Goal: Transaction & Acquisition: Download file/media

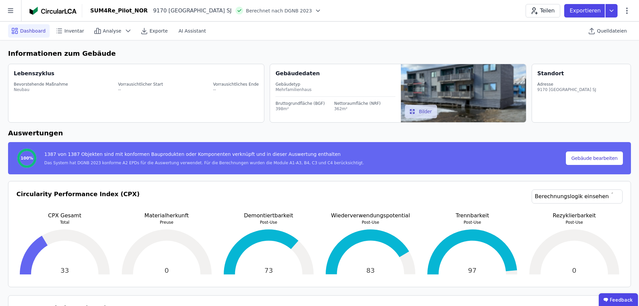
click at [629, 15] on div "Teilen Exportieren" at bounding box center [578, 10] width 105 height 13
click at [627, 12] on icon at bounding box center [628, 10] width 2 height 6
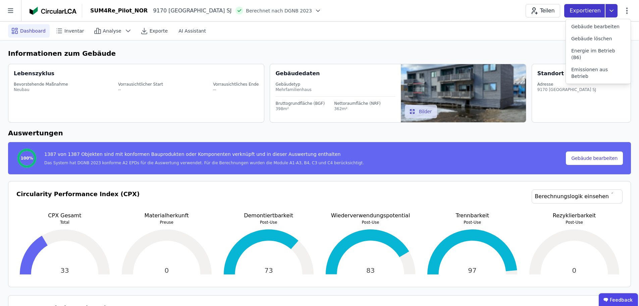
click at [617, 8] on icon at bounding box center [612, 10] width 12 height 13
click at [611, 5] on icon at bounding box center [612, 10] width 12 height 13
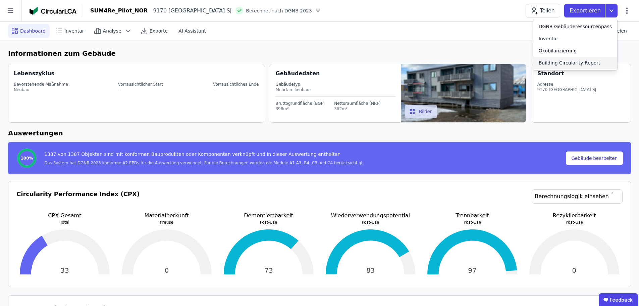
click at [577, 64] on div "Building Circularity Report" at bounding box center [570, 62] width 62 height 7
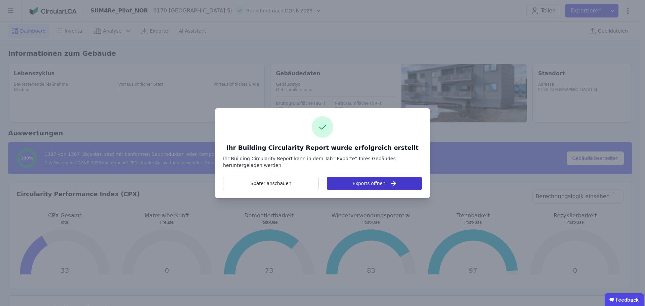
click at [361, 182] on button "Exports öffnen" at bounding box center [374, 183] width 95 height 13
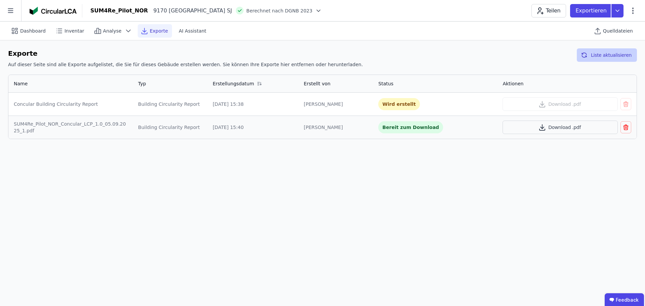
click at [612, 54] on button "Liste aktualisieren" at bounding box center [606, 54] width 60 height 13
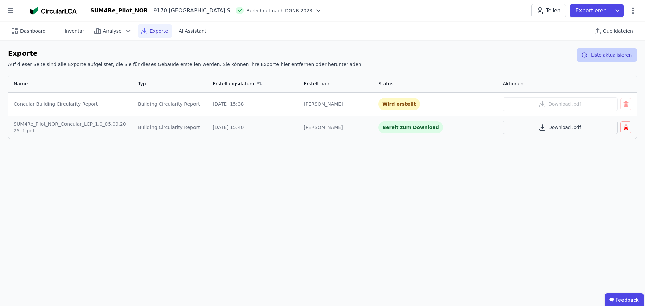
click at [612, 54] on button "Liste aktualisieren" at bounding box center [606, 54] width 60 height 13
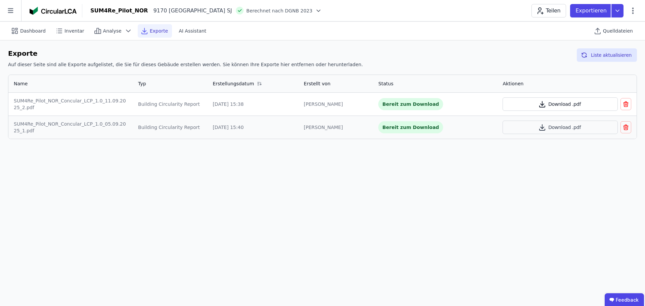
click at [556, 101] on button "Download .pdf" at bounding box center [559, 103] width 115 height 13
